Goal: Task Accomplishment & Management: Manage account settings

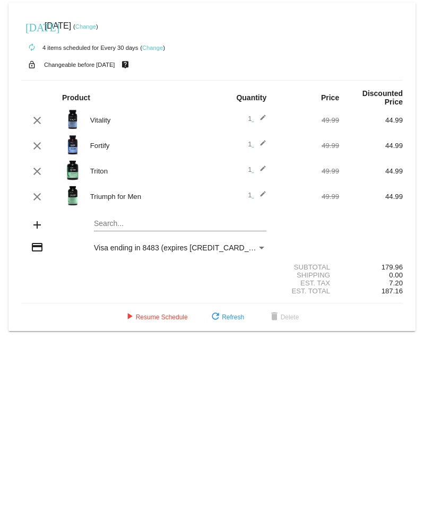
click at [196, 244] on span "Visa ending in 8483 (expires [CREDIT_CARD_DATA])" at bounding box center [183, 248] width 178 height 8
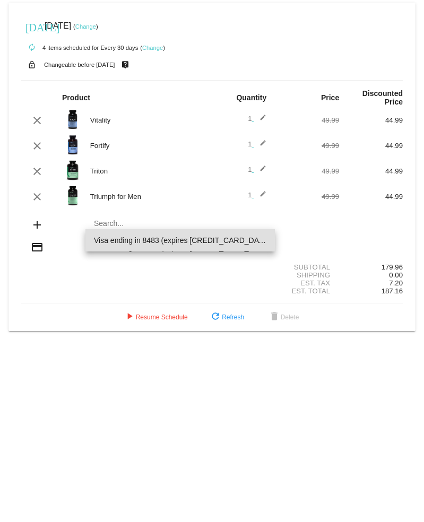
click at [103, 269] on div at bounding box center [212, 261] width 424 height 522
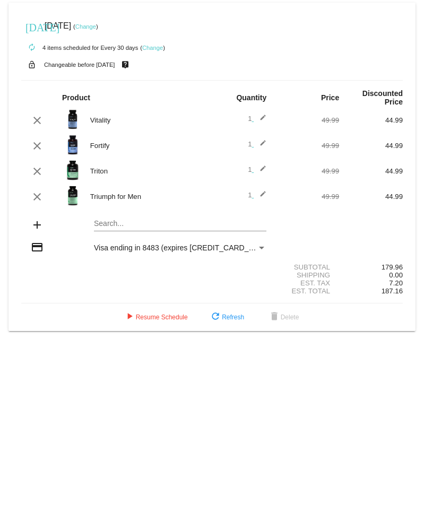
click at [173, 247] on div "credit_card Visa ending in 8483 (expires [CREDIT_CARD_DATA])" at bounding box center [212, 248] width 382 height 14
click at [172, 244] on span "Visa ending in 8483 (expires [CREDIT_CARD_DATA])" at bounding box center [183, 248] width 178 height 8
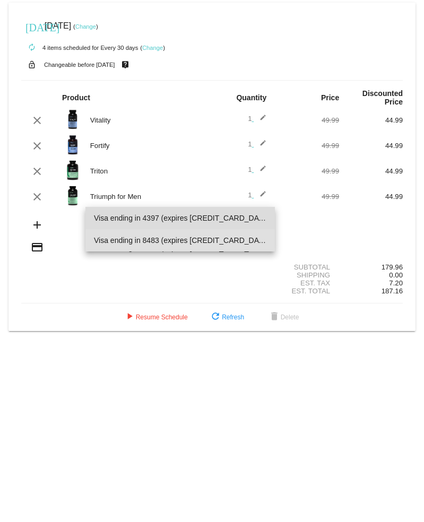
click at [168, 216] on span "Visa ending in 4397 (expires [CREDIT_CARD_DATA])" at bounding box center [180, 218] width 173 height 22
